Goal: Task Accomplishment & Management: Use online tool/utility

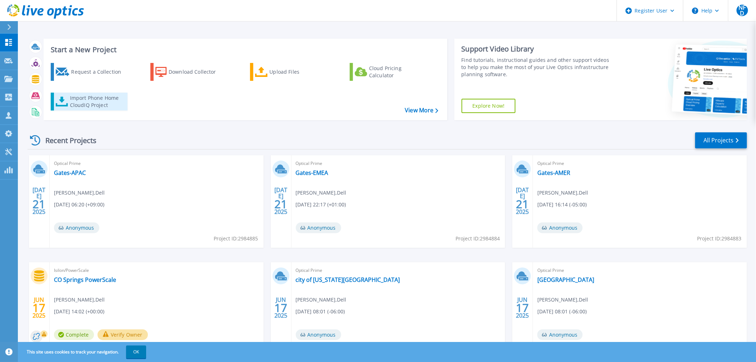
click at [106, 105] on div "Import Phone Home CloudIQ Project" at bounding box center [98, 101] width 56 height 14
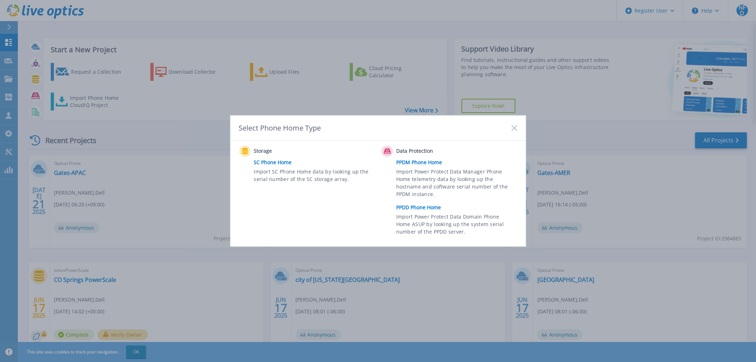
click at [272, 159] on link "SC Phone Home" at bounding box center [316, 162] width 124 height 11
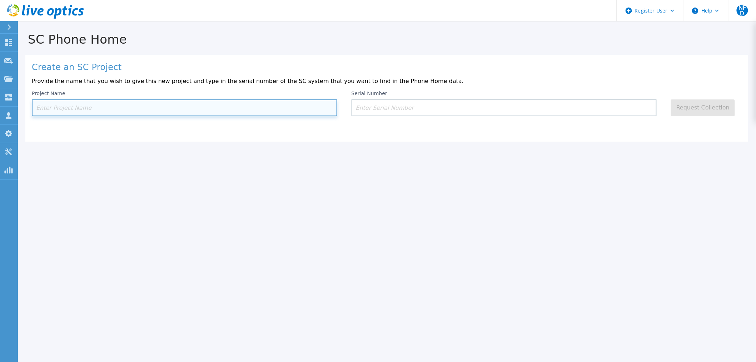
click at [96, 103] on input at bounding box center [185, 107] width 306 height 17
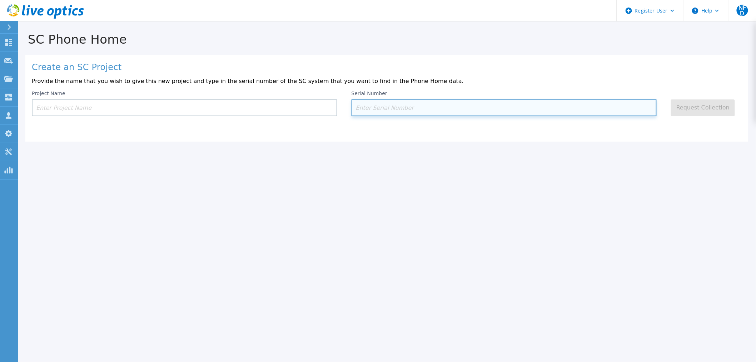
click at [360, 110] on input at bounding box center [505, 107] width 306 height 17
